Goal: Information Seeking & Learning: Stay updated

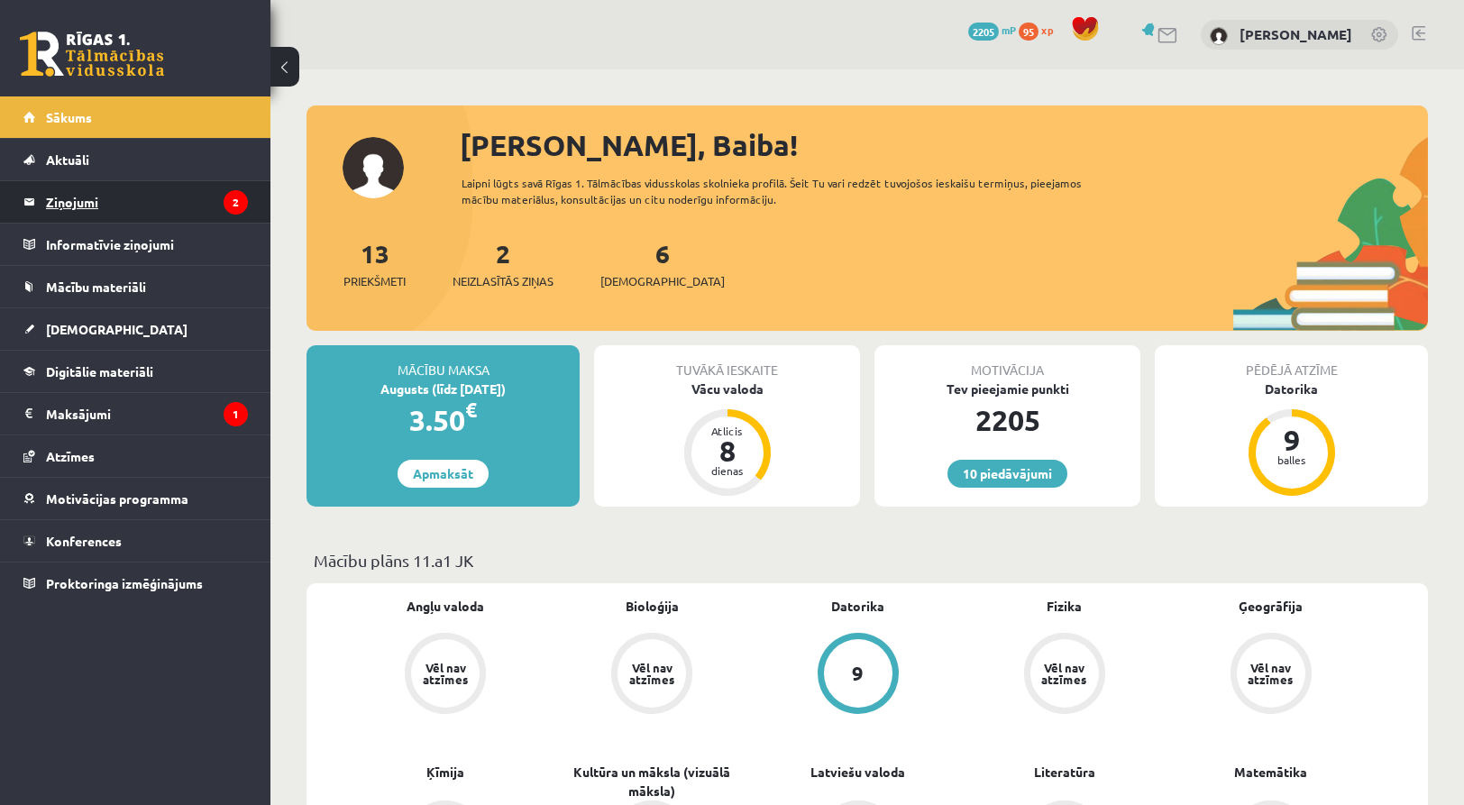
click at [81, 210] on legend "Ziņojumi 2" at bounding box center [147, 201] width 202 height 41
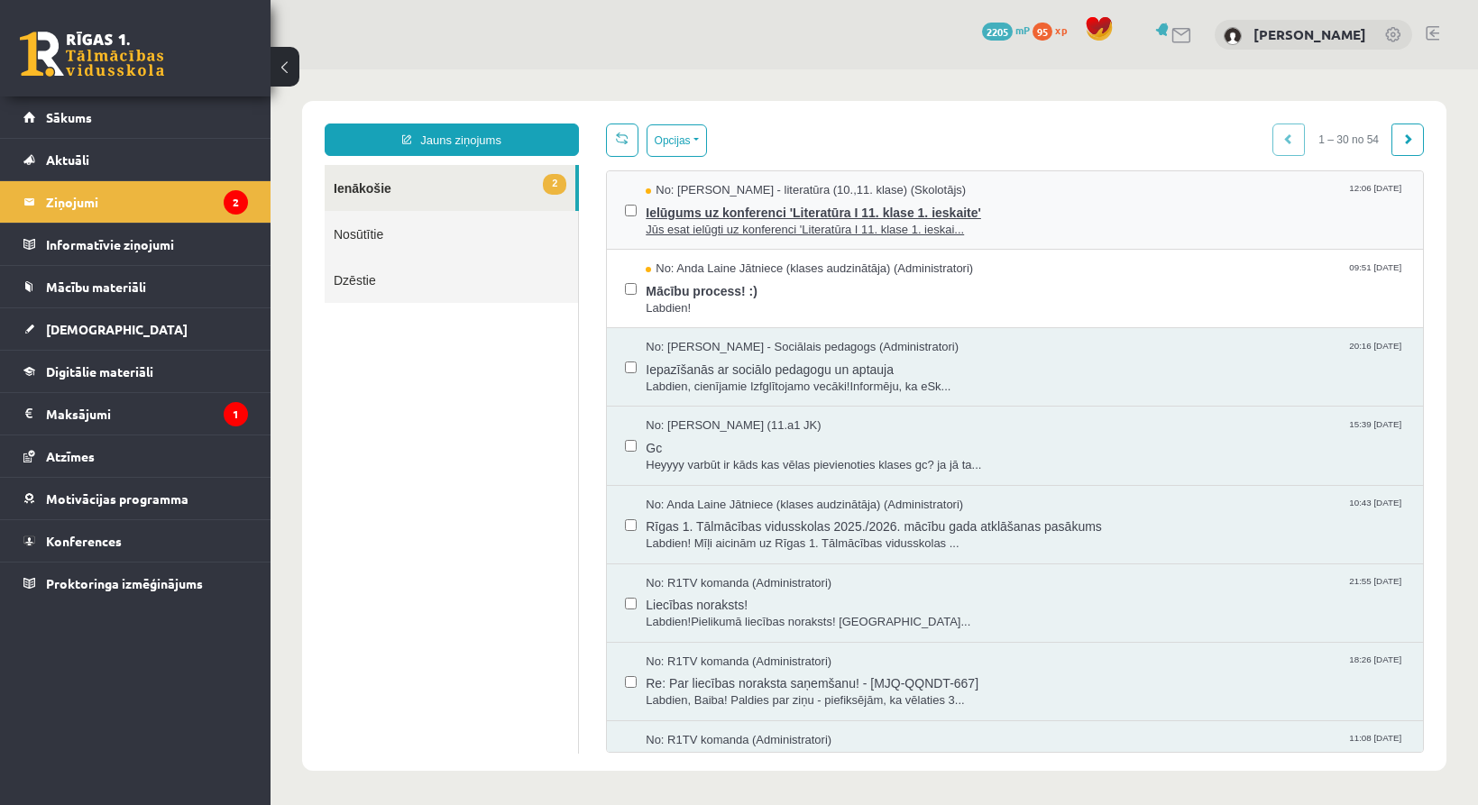
click at [751, 199] on span "Ielūgums uz konferenci 'Literatūra I 11. klase 1. ieskaite'" at bounding box center [1025, 210] width 759 height 23
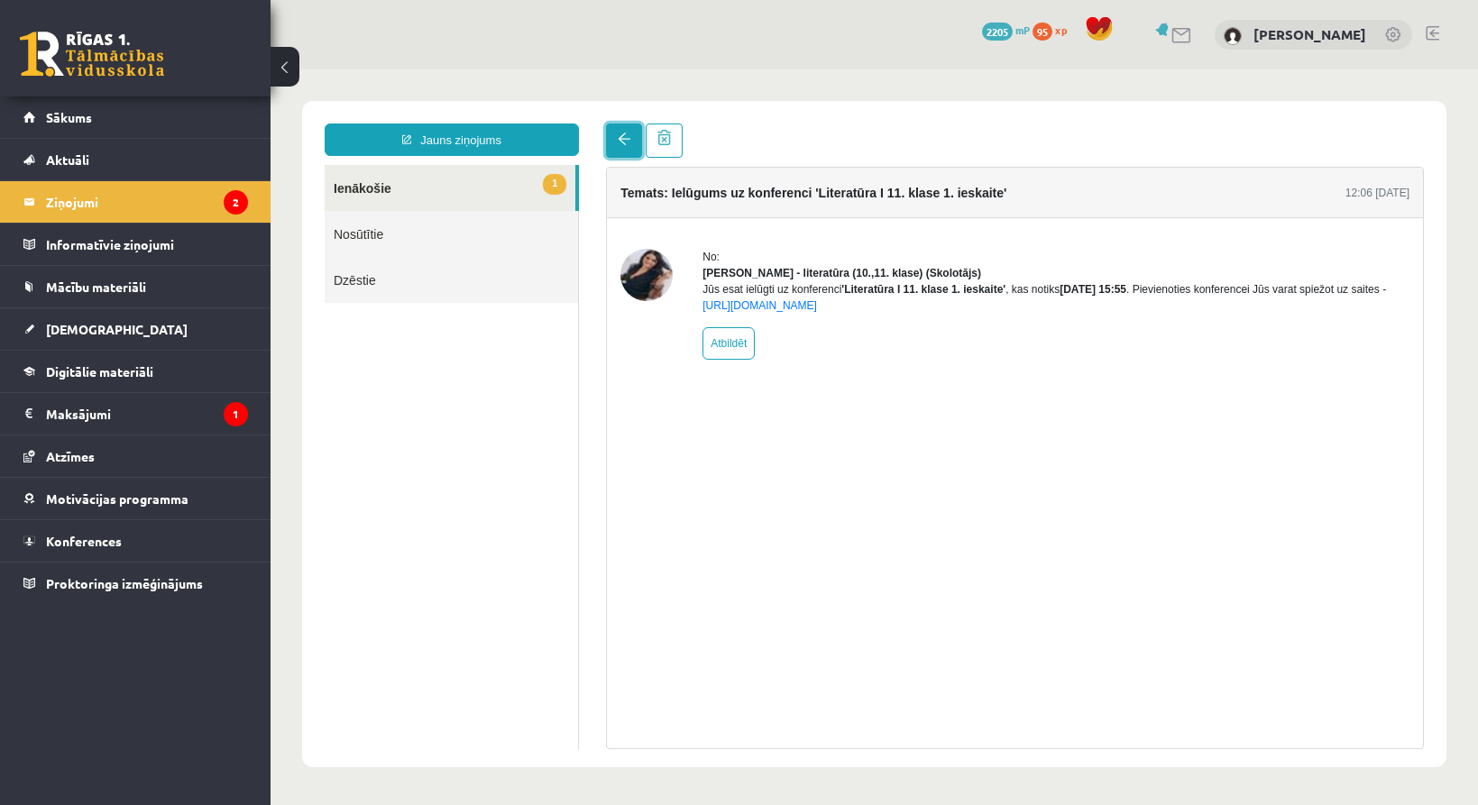
click at [618, 142] on span at bounding box center [624, 139] width 13 height 13
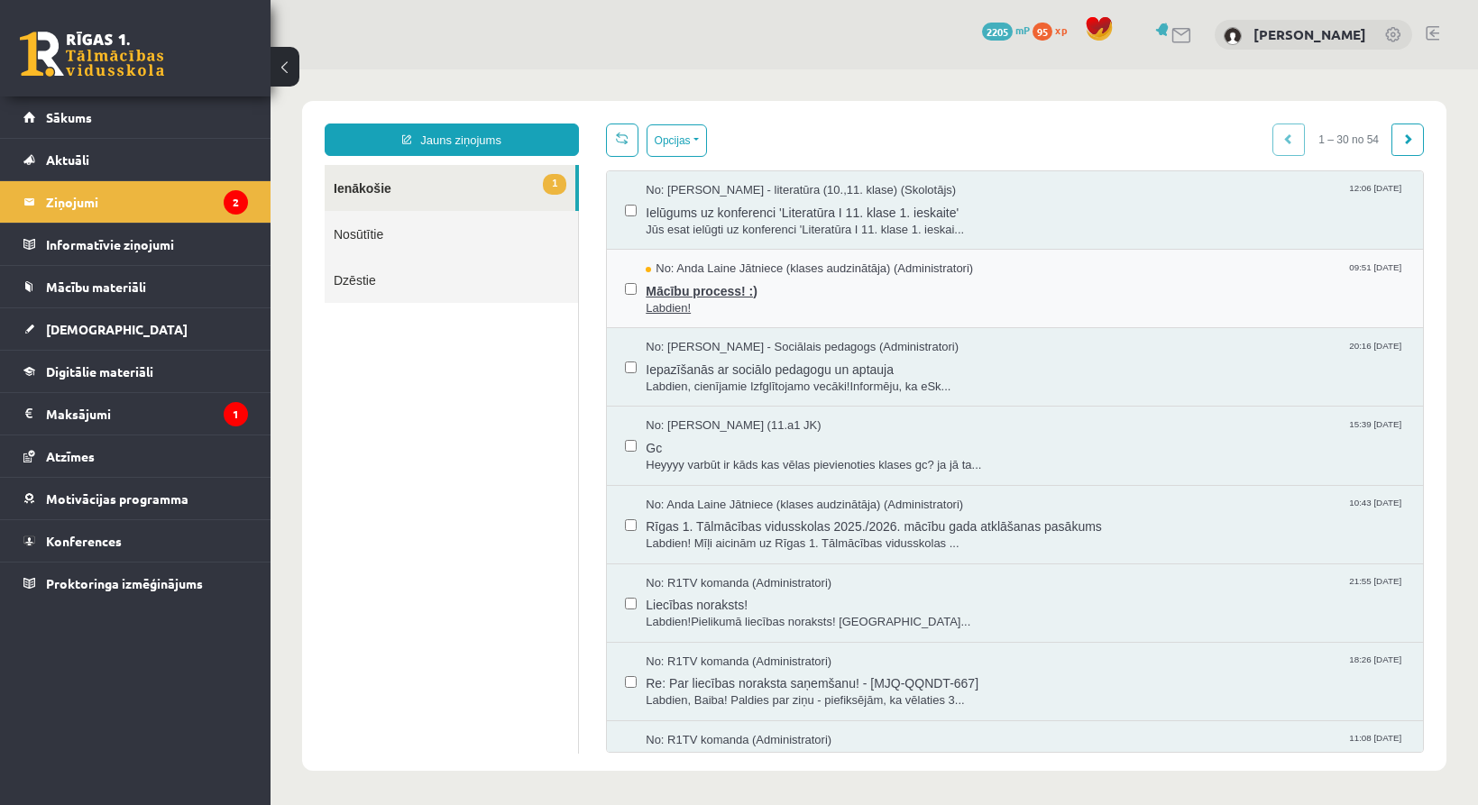
click at [694, 278] on span "Mācību process! :)" at bounding box center [1025, 289] width 759 height 23
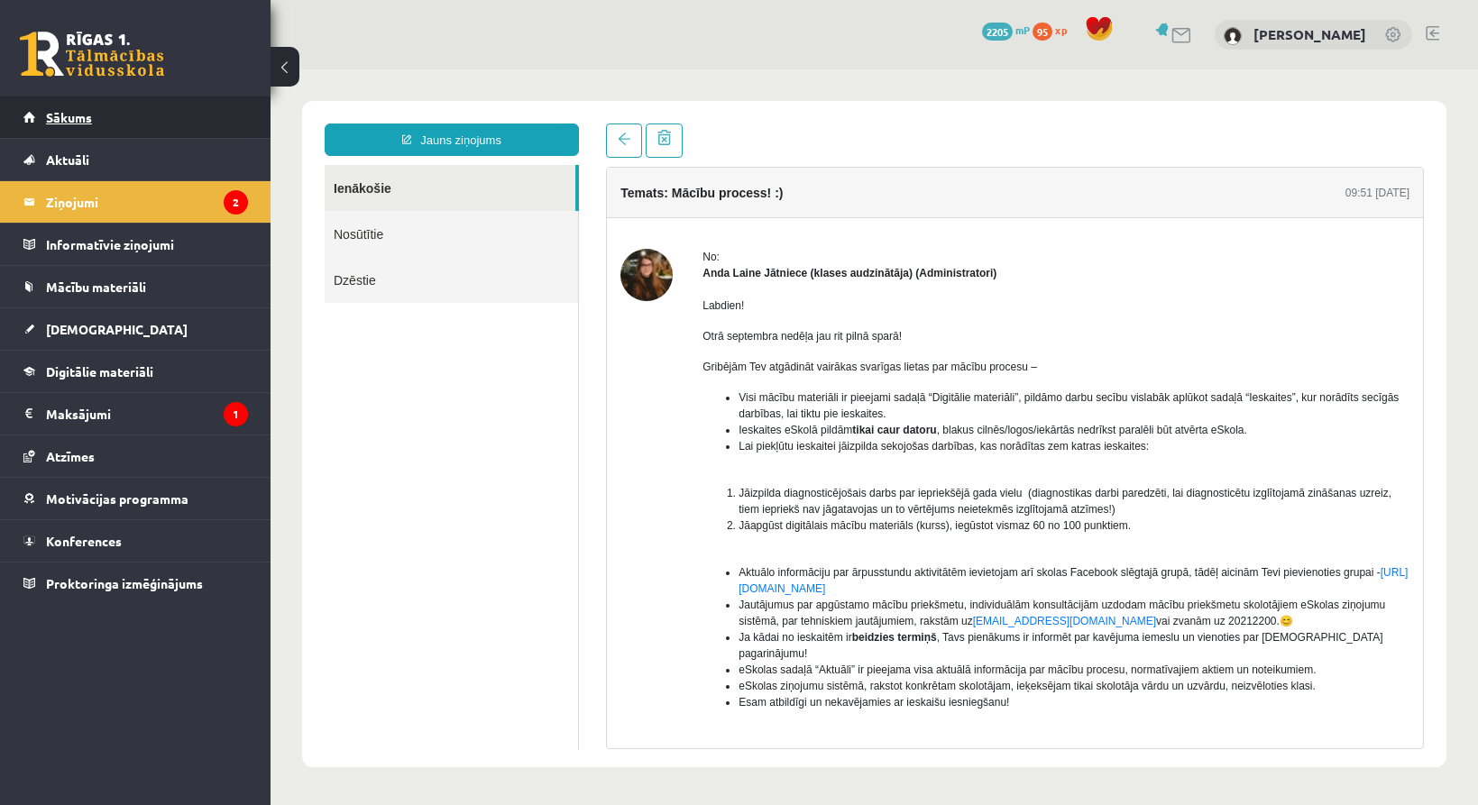
click at [67, 111] on span "Sākums" at bounding box center [69, 117] width 46 height 16
